Goal: Subscribe to service/newsletter

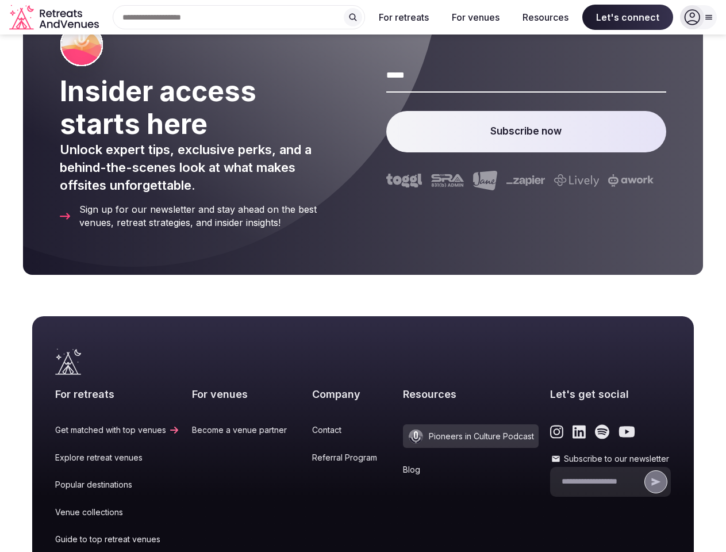
scroll to position [6333, 0]
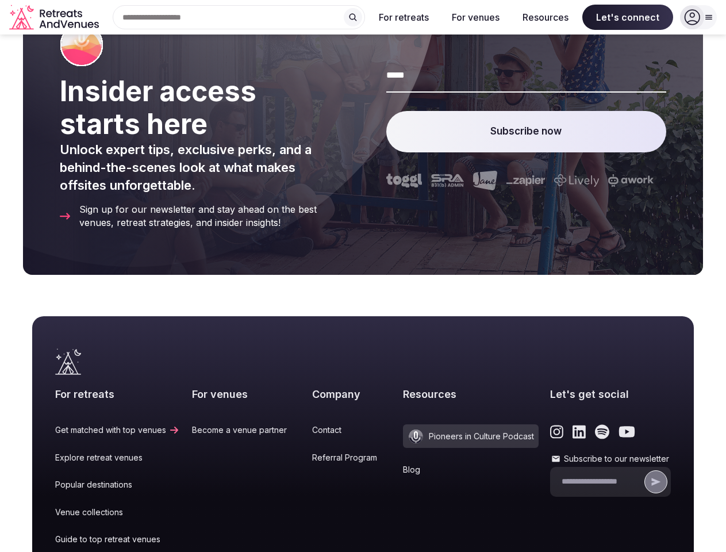
click at [387, 229] on div "Subscribe now" at bounding box center [527, 129] width 281 height 200
click at [239, 17] on div "Search Popular Destinations [GEOGRAPHIC_DATA], [GEOGRAPHIC_DATA] [GEOGRAPHIC_DA…" at bounding box center [235, 17] width 262 height 24
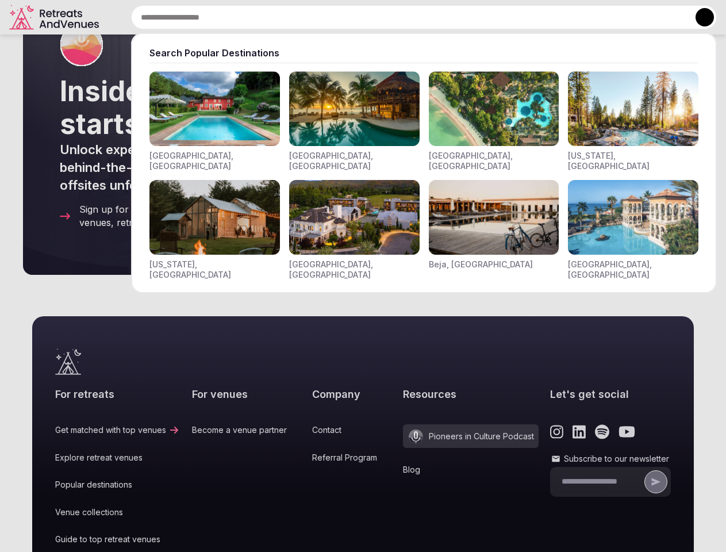
click at [353, 17] on input "text" at bounding box center [424, 17] width 586 height 24
click at [404, 17] on input "text" at bounding box center [424, 17] width 586 height 24
click at [476, 17] on input "text" at bounding box center [424, 17] width 586 height 24
click at [546, 17] on input "text" at bounding box center [424, 17] width 586 height 24
click at [628, 17] on input "text" at bounding box center [424, 17] width 586 height 24
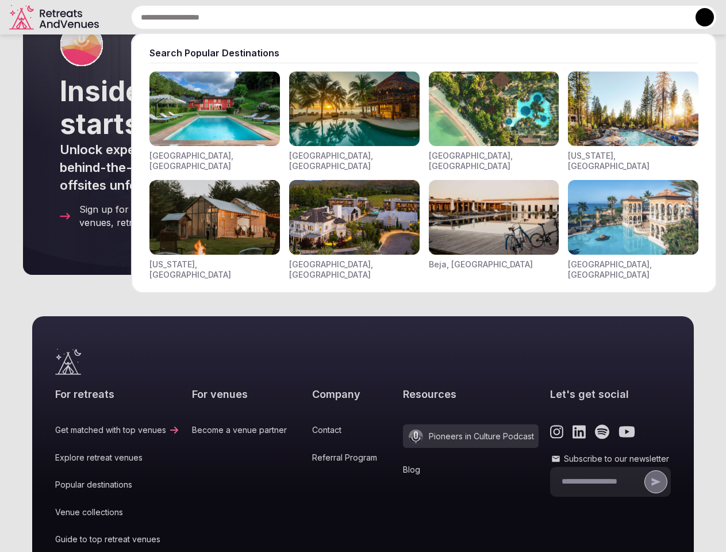
click at [699, 17] on button at bounding box center [705, 17] width 18 height 18
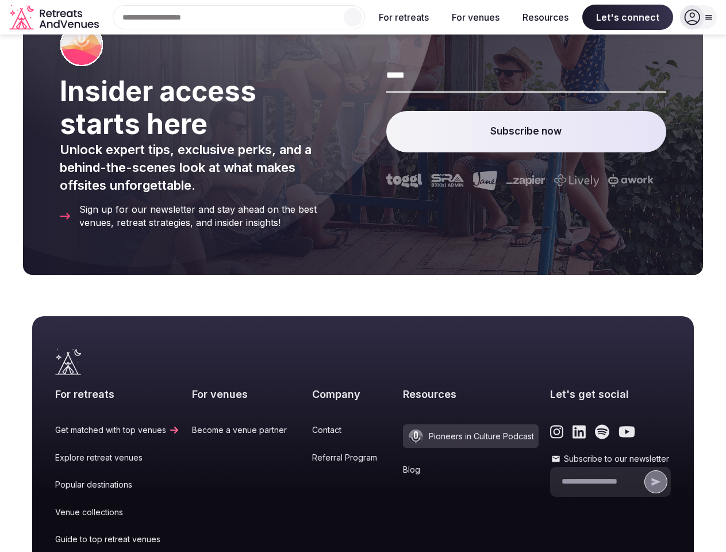
click at [482, 152] on button "Subscribe now" at bounding box center [527, 131] width 281 height 41
click at [651, 488] on icon "submit" at bounding box center [657, 482] width 12 height 12
